Goal: Task Accomplishment & Management: Manage account settings

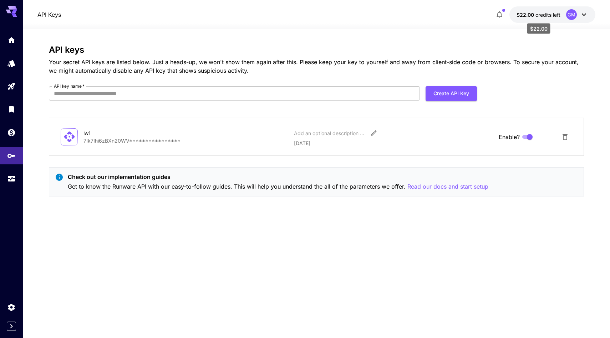
click at [536, 15] on span "credits left" at bounding box center [548, 15] width 25 height 6
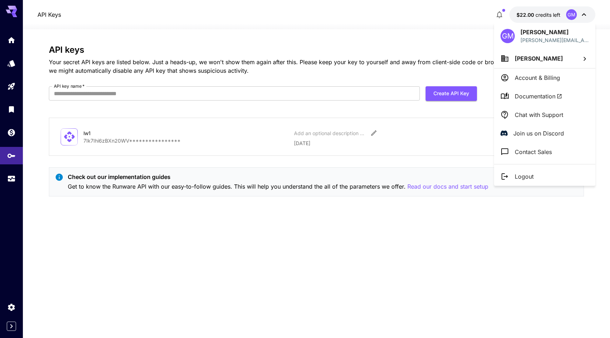
click at [535, 78] on p "Account & Billing" at bounding box center [537, 78] width 45 height 9
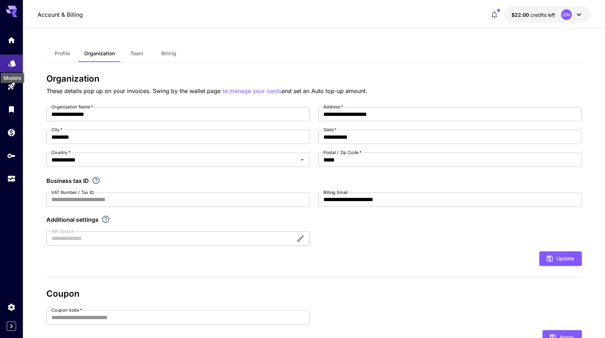
click at [13, 61] on icon "Models" at bounding box center [11, 61] width 7 height 7
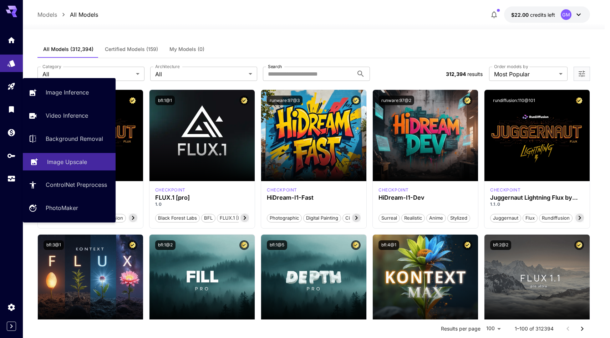
click at [66, 162] on p "Image Upscale" at bounding box center [67, 162] width 40 height 9
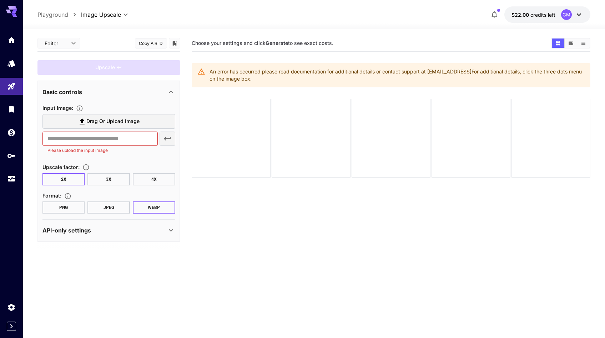
click at [168, 232] on icon at bounding box center [171, 230] width 9 height 9
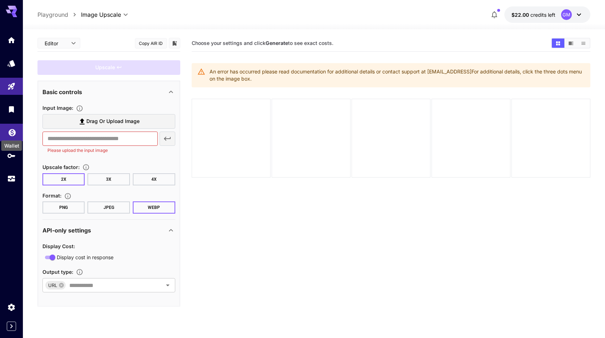
click at [12, 132] on icon "Wallet" at bounding box center [12, 130] width 9 height 9
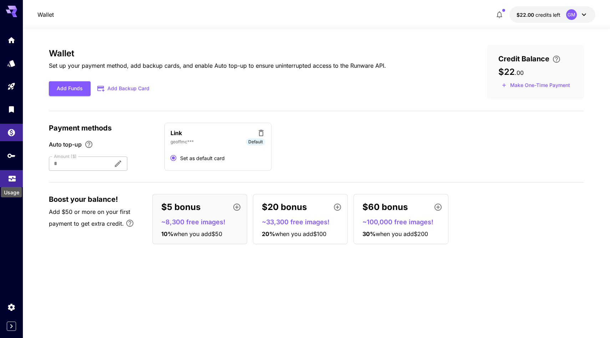
click at [11, 179] on icon "Usage" at bounding box center [12, 176] width 9 height 9
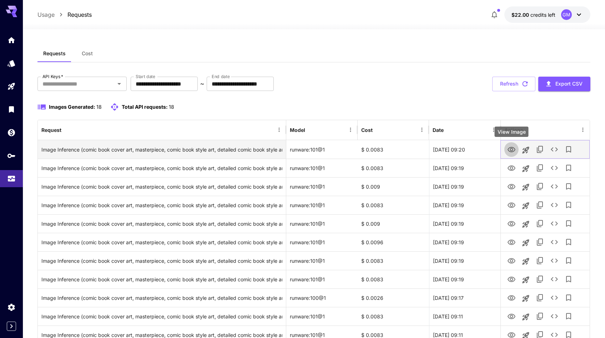
click at [512, 150] on icon "View Image" at bounding box center [511, 149] width 8 height 5
click at [552, 148] on icon "See details" at bounding box center [554, 149] width 7 height 4
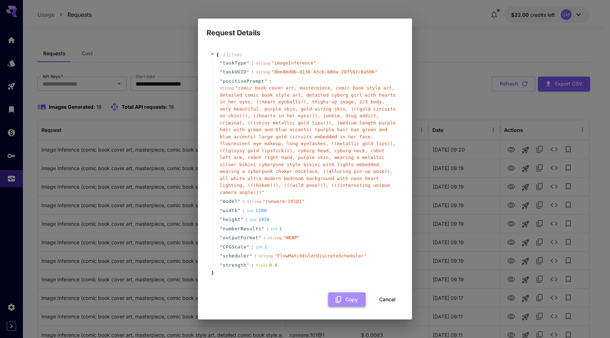
click at [350, 299] on button "Copy" at bounding box center [346, 300] width 37 height 15
